Goal: Task Accomplishment & Management: Complete application form

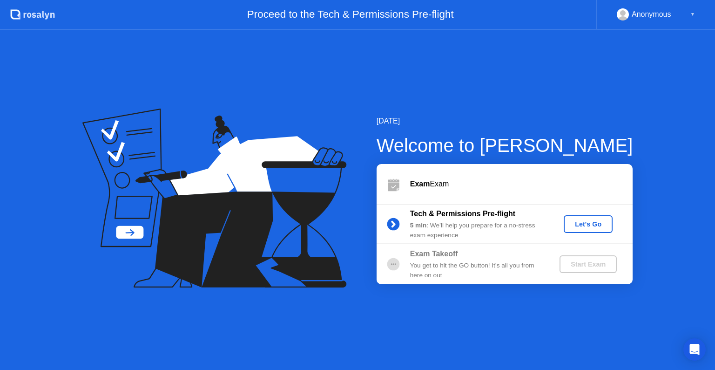
click at [594, 229] on button "Let's Go" at bounding box center [588, 224] width 49 height 18
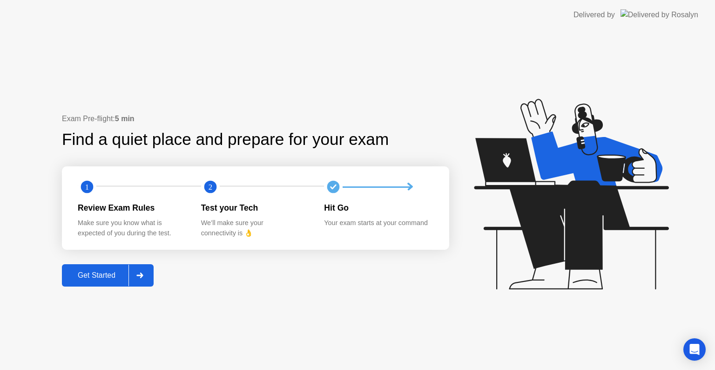
click at [86, 269] on button "Get Started" at bounding box center [108, 275] width 92 height 22
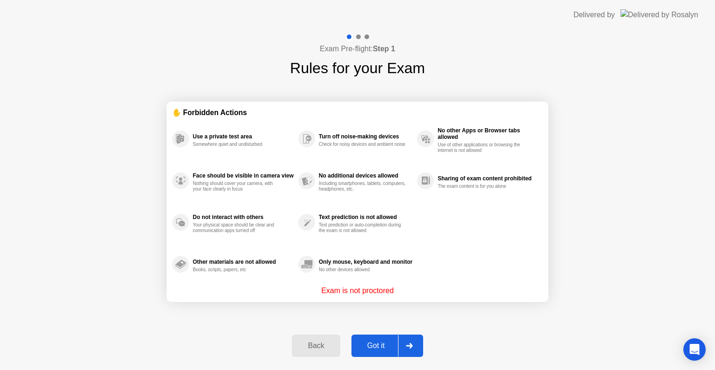
click at [367, 348] on div "Got it" at bounding box center [376, 345] width 44 height 8
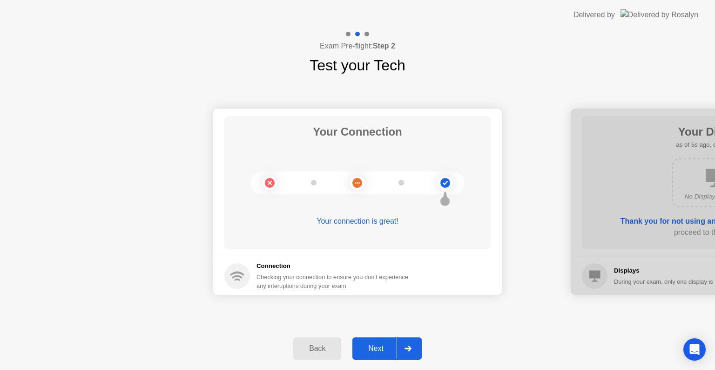
click at [371, 344] on div "Next" at bounding box center [375, 348] width 41 height 8
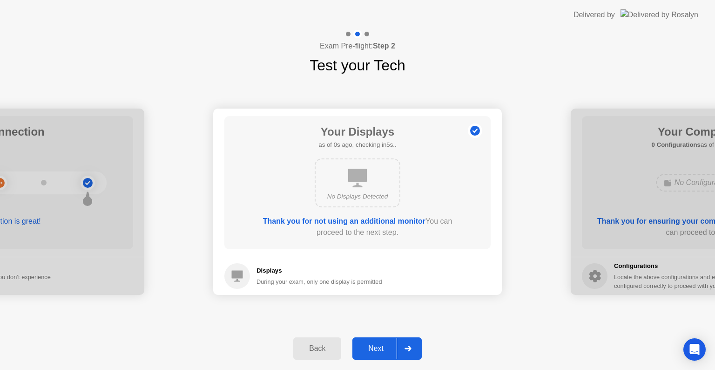
click at [374, 349] on div "Next" at bounding box center [375, 348] width 41 height 8
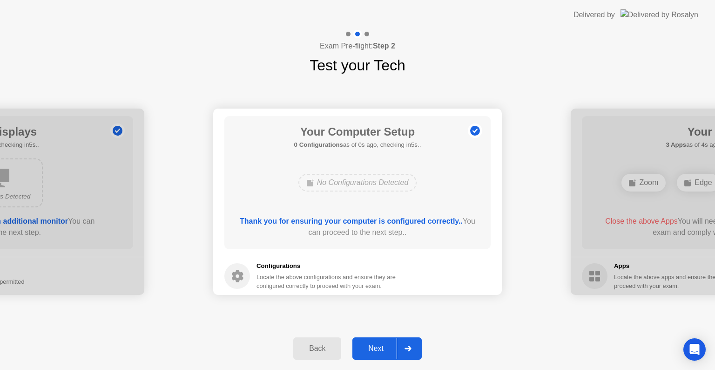
click at [374, 350] on div "Next" at bounding box center [375, 348] width 41 height 8
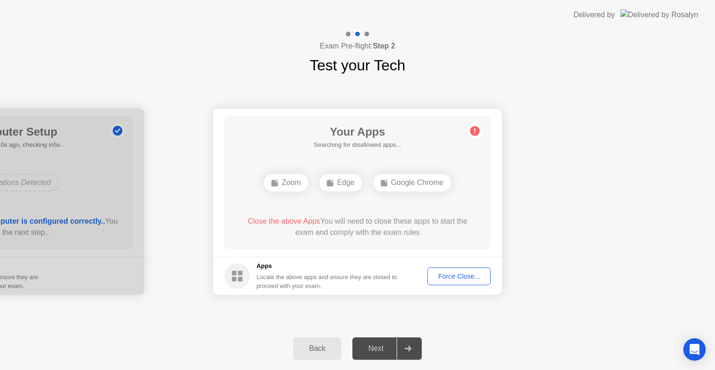
click at [451, 272] on div "Force Close..." at bounding box center [459, 275] width 57 height 7
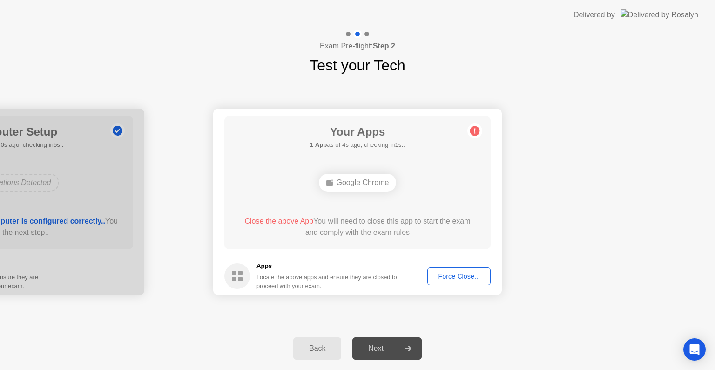
click at [473, 279] on div "Force Close..." at bounding box center [459, 275] width 57 height 7
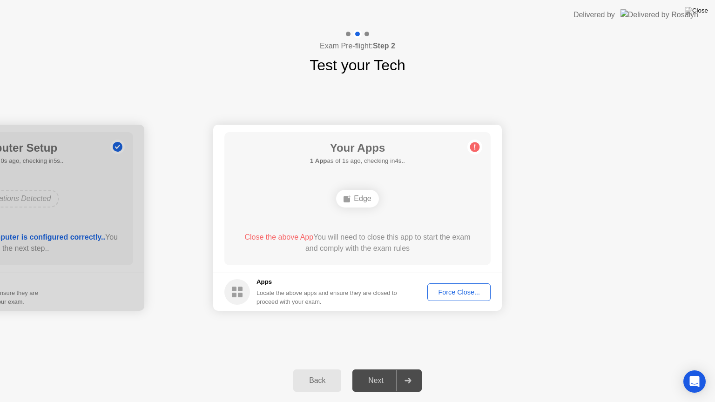
click at [472, 296] on div "Force Close..." at bounding box center [459, 292] width 57 height 7
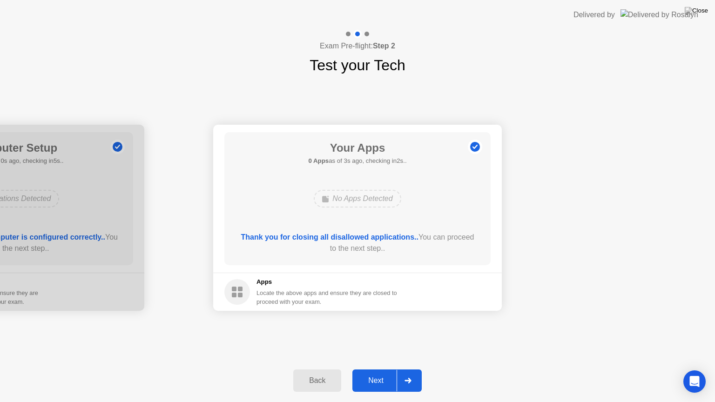
click at [369, 369] on div "Next" at bounding box center [375, 381] width 41 height 8
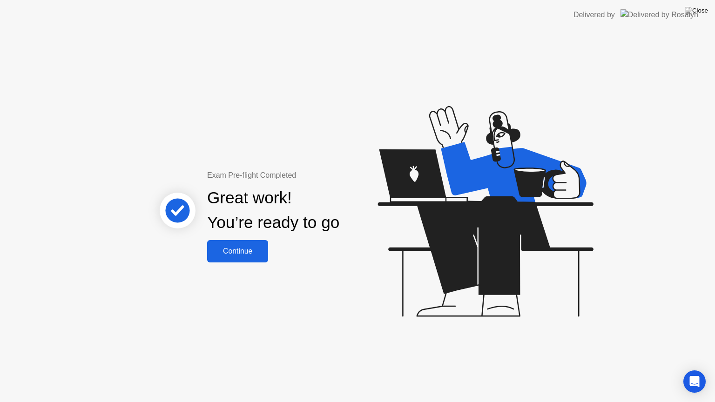
click at [249, 260] on button "Continue" at bounding box center [237, 251] width 61 height 22
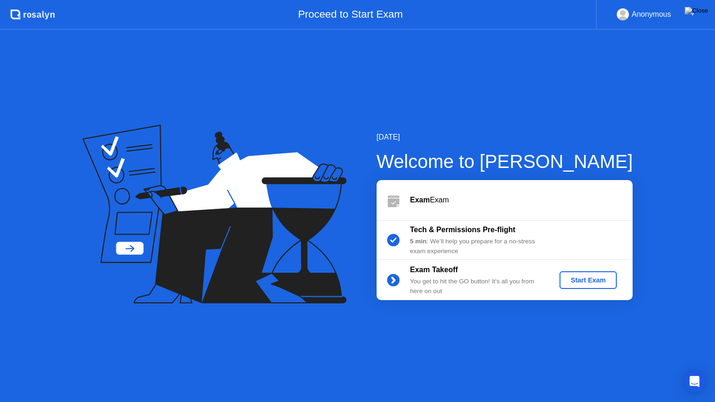
click at [591, 282] on div "Start Exam" at bounding box center [588, 279] width 50 height 7
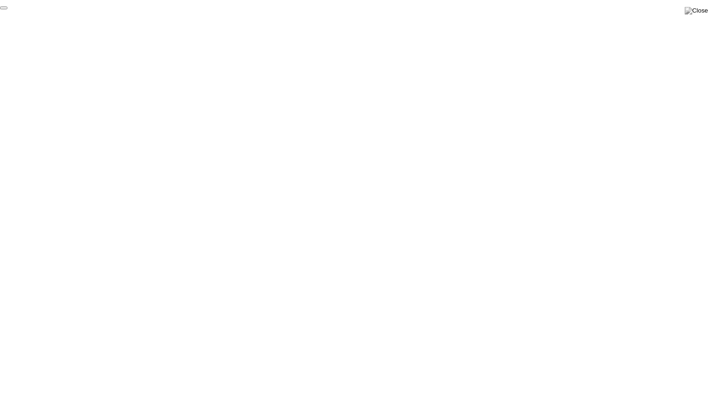
click div "End Proctoring Session"
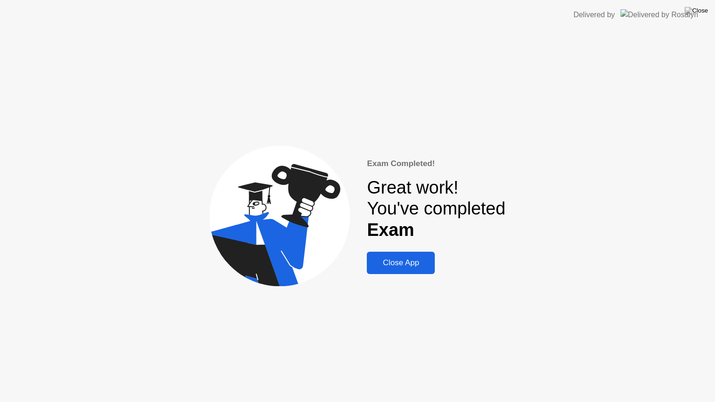
click at [417, 263] on div "Close App" at bounding box center [401, 262] width 62 height 9
